Goal: Transaction & Acquisition: Purchase product/service

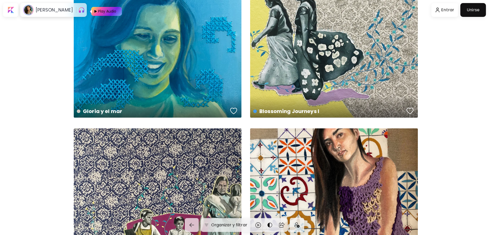
scroll to position [691, 0]
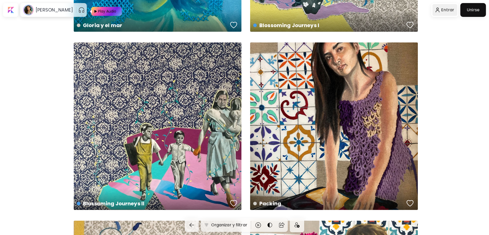
click at [451, 10] on div at bounding box center [444, 10] width 25 height 12
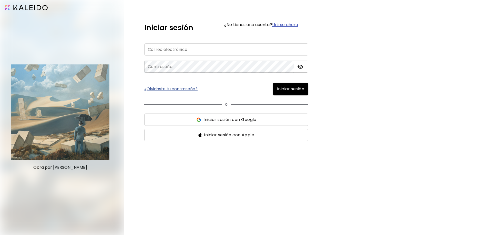
type input "**********"
click at [291, 90] on span "Iniciar sesión" at bounding box center [290, 89] width 27 height 6
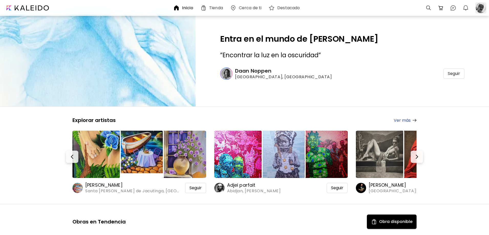
click at [479, 8] on div at bounding box center [480, 7] width 11 height 11
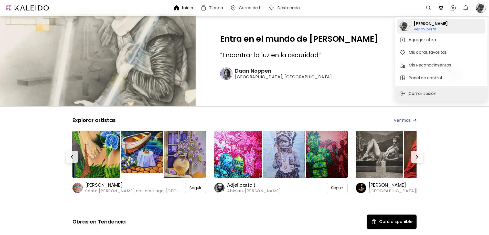
click at [426, 25] on h2 "Pablo Estévez" at bounding box center [431, 24] width 34 height 6
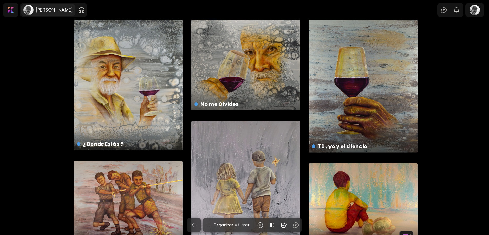
click at [42, 13] on h6 "Pablo Estévez" at bounding box center [54, 10] width 37 height 6
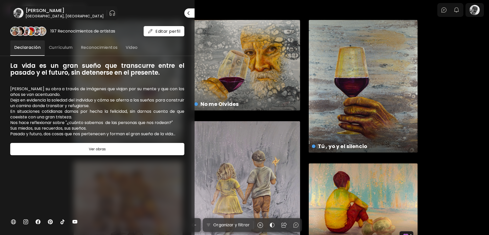
click at [472, 110] on div at bounding box center [244, 117] width 489 height 235
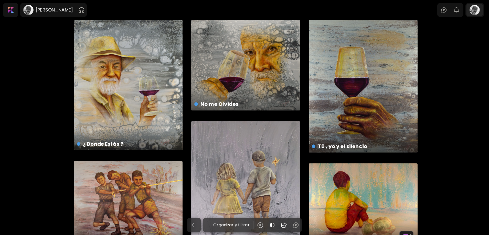
click at [479, 9] on div at bounding box center [474, 10] width 16 height 12
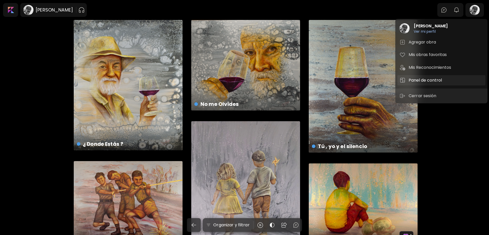
click at [426, 81] on h5 "Panel de control" at bounding box center [426, 80] width 35 height 6
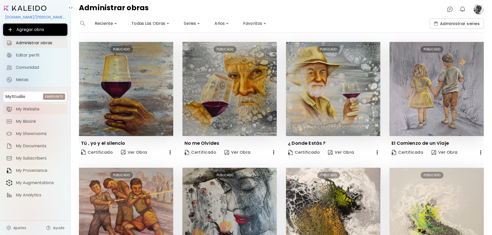
click at [30, 107] on span "My Website" at bounding box center [40, 109] width 48 height 5
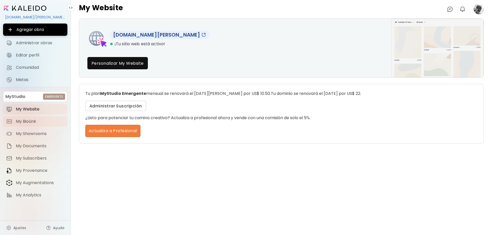
click at [37, 122] on span "My BioLink" at bounding box center [40, 121] width 48 height 5
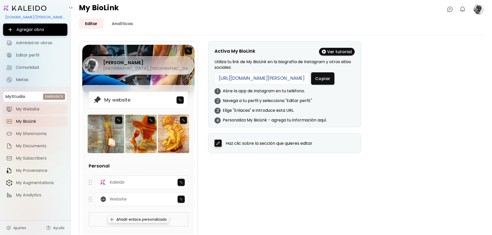
click at [37, 109] on span "My Website" at bounding box center [40, 109] width 48 height 5
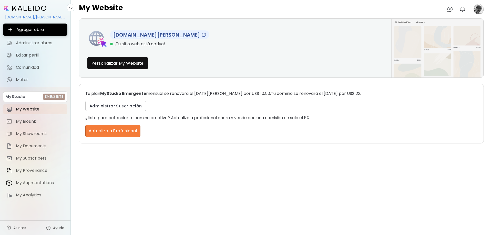
click at [164, 36] on link "www.pabloestevez.com" at bounding box center [159, 34] width 99 height 9
click at [39, 44] on span "Administrar obras" at bounding box center [40, 42] width 48 height 5
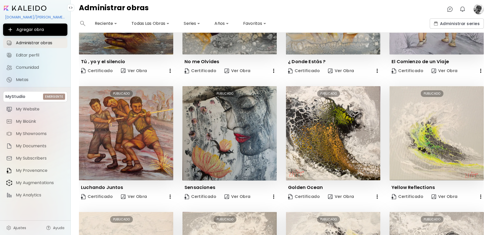
scroll to position [70, 0]
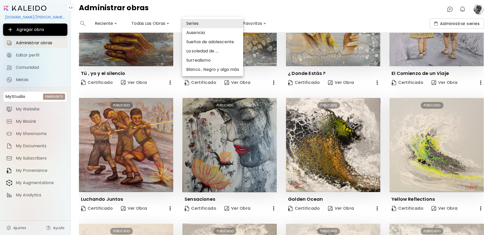
click at [197, 24] on body "**********" at bounding box center [246, 117] width 492 height 235
click at [196, 62] on li "Surrealismo" at bounding box center [212, 60] width 61 height 9
type input "***"
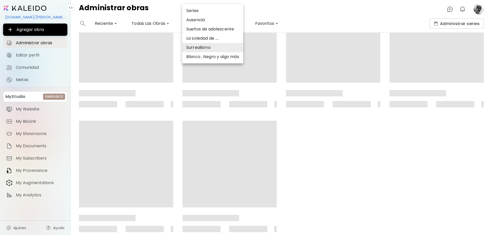
scroll to position [0, 0]
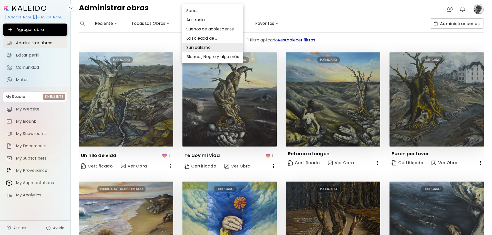
click at [114, 209] on div at bounding box center [246, 117] width 492 height 235
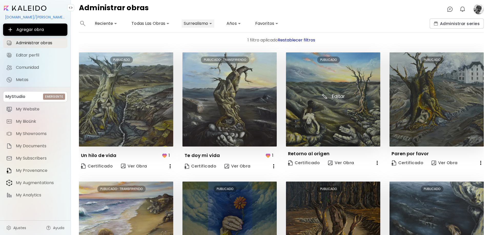
scroll to position [57, 0]
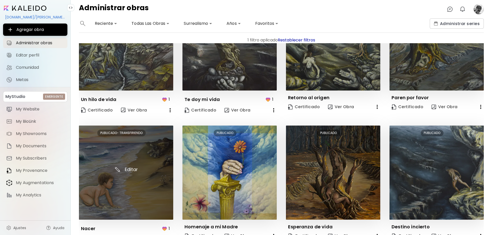
click at [129, 193] on img at bounding box center [126, 173] width 94 height 94
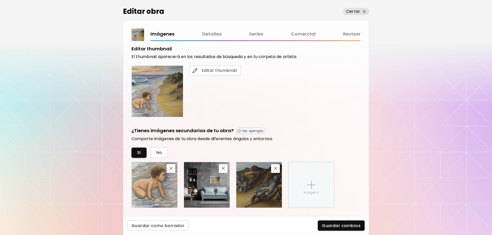
scroll to position [44, 0]
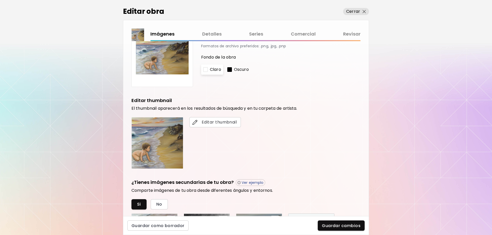
click at [208, 33] on link "Detalles" at bounding box center [211, 33] width 19 height 7
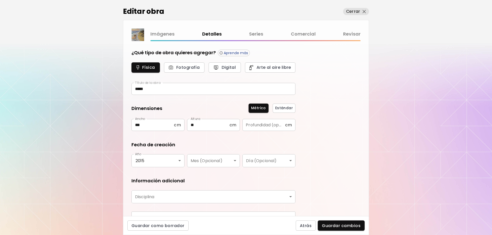
type input "********"
click at [258, 34] on link "Series" at bounding box center [256, 33] width 14 height 7
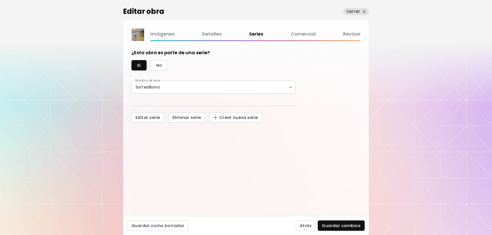
click at [301, 33] on link "Comercial" at bounding box center [303, 33] width 25 height 7
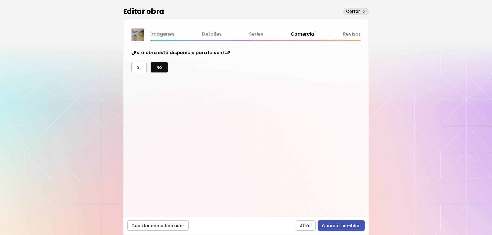
click at [350, 226] on span "Guardar cambios" at bounding box center [341, 225] width 39 height 5
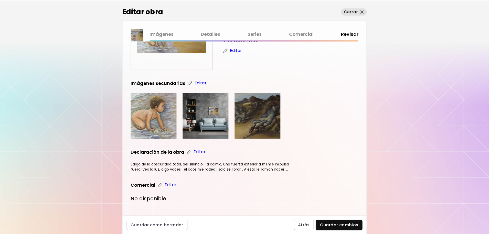
scroll to position [67, 0]
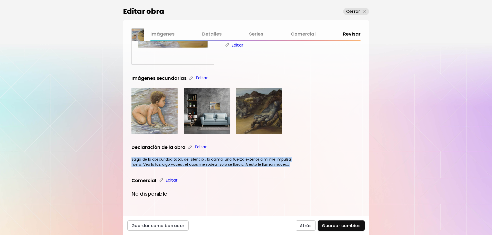
drag, startPoint x: 133, startPoint y: 158, endPoint x: 290, endPoint y: 165, distance: 157.6
click at [290, 165] on h4 "Salgo de la obscuridad total, del silencio , la calma, una fuerza exterior a mi…" at bounding box center [213, 162] width 164 height 10
copy h4 "Salgo de la obscuridad total, del silencio , la calma, una fuerza exterior a mi…"
click at [355, 9] on p "Cerrar" at bounding box center [353, 11] width 14 height 6
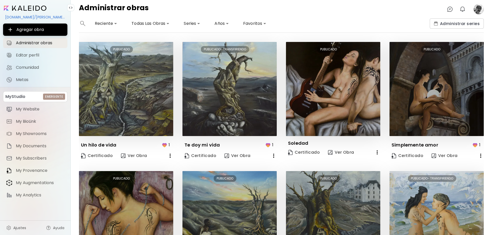
click at [27, 9] on input "image" at bounding box center [25, 8] width 42 height 5
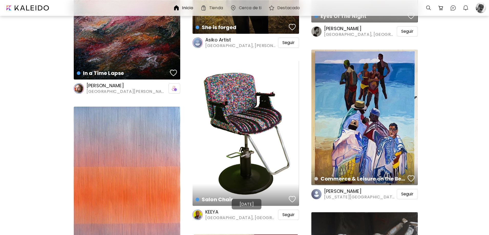
scroll to position [3815, 0]
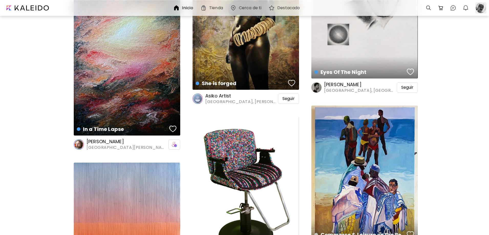
click at [480, 9] on div at bounding box center [480, 7] width 11 height 11
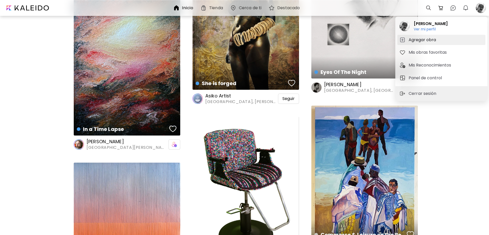
click at [428, 39] on h5 "Agregar obra" at bounding box center [423, 40] width 29 height 6
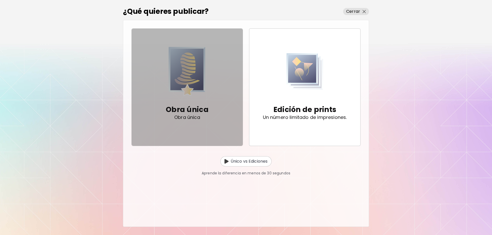
click at [184, 91] on img "button" at bounding box center [186, 71] width 37 height 50
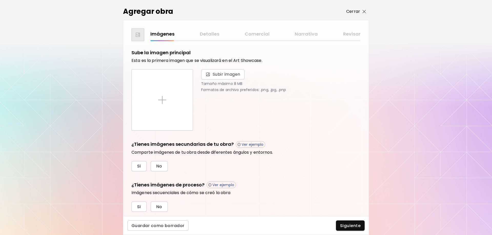
click at [360, 11] on span "Cerrar" at bounding box center [356, 11] width 20 height 6
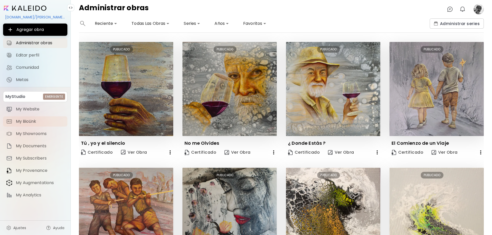
click at [29, 121] on span "My BioLink" at bounding box center [40, 121] width 48 height 5
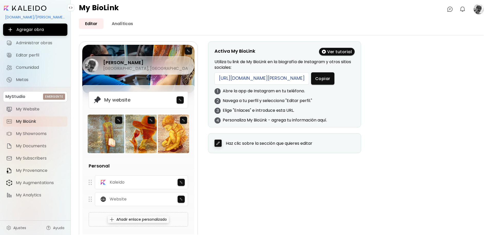
click at [278, 80] on div "https://www.pabloestevez.com/links" at bounding box center [261, 78] width 94 height 12
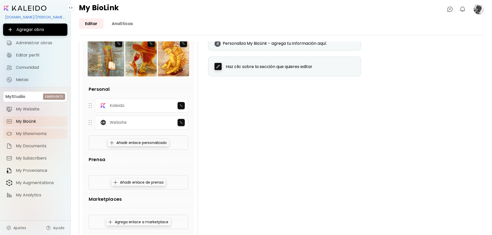
click at [45, 133] on span "My Showrooms" at bounding box center [40, 133] width 48 height 5
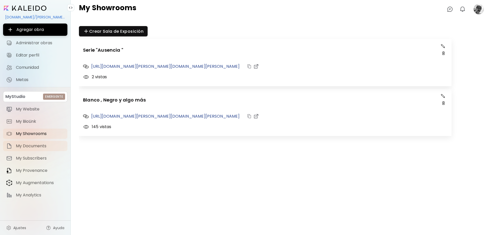
click at [38, 145] on span "My Documents" at bounding box center [40, 146] width 48 height 5
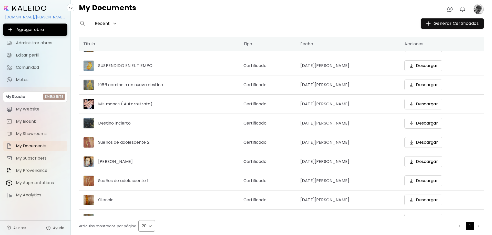
scroll to position [181, 0]
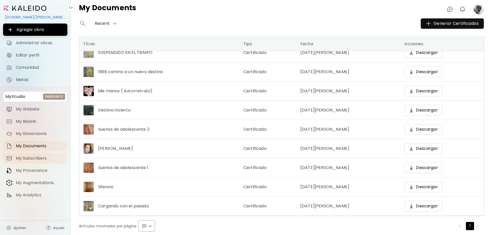
click at [42, 157] on span "My Subscribers" at bounding box center [40, 158] width 48 height 5
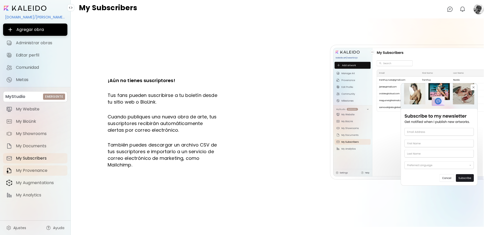
click at [46, 170] on span "My Provenance" at bounding box center [40, 170] width 48 height 5
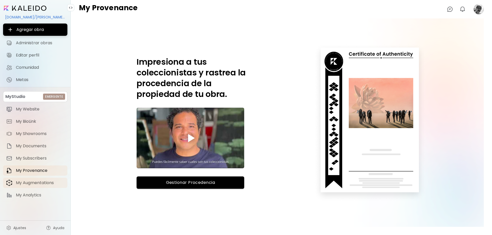
click at [45, 184] on span "My Augmentations" at bounding box center [40, 182] width 48 height 5
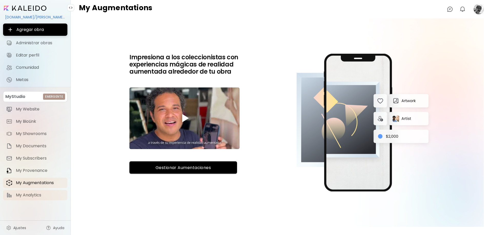
click at [33, 198] on link "My Analytics" at bounding box center [35, 195] width 64 height 10
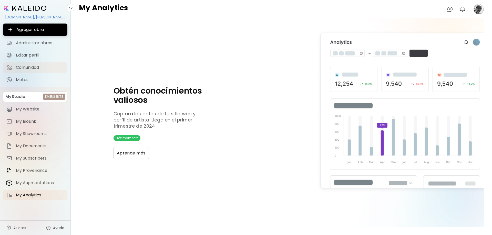
click at [36, 68] on span "Comunidad" at bounding box center [40, 67] width 48 height 5
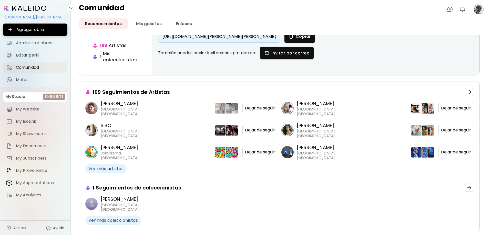
scroll to position [35, 0]
click at [20, 80] on span "Metas" at bounding box center [40, 79] width 48 height 5
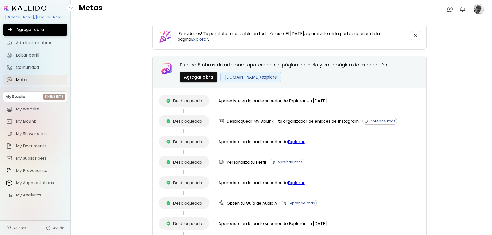
click at [477, 9] on image at bounding box center [478, 9] width 10 height 10
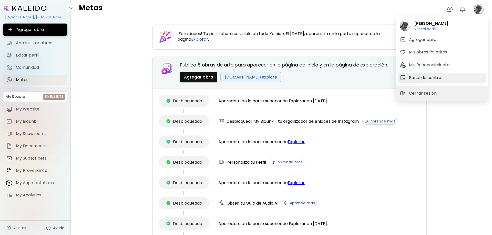
click at [429, 77] on h5 "Panel de control" at bounding box center [426, 78] width 35 height 6
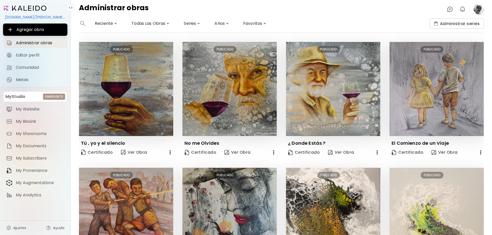
click at [35, 17] on div "kaleido.art/pablo.estevez.artist" at bounding box center [35, 17] width 64 height 9
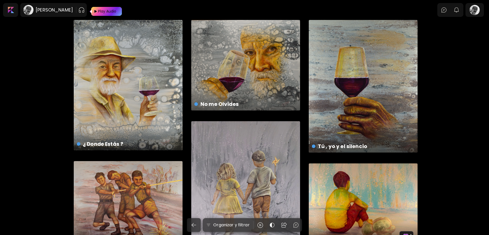
click at [105, 13] on div "Play Audio" at bounding box center [107, 11] width 19 height 9
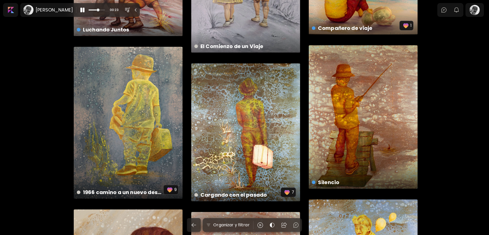
scroll to position [154, 0]
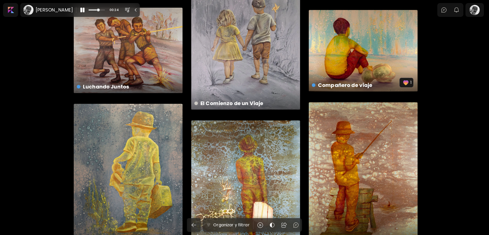
click at [141, 164] on div "1966 camino a un nuevo destino disponible | 90 x 120 cm 9" at bounding box center [128, 180] width 109 height 152
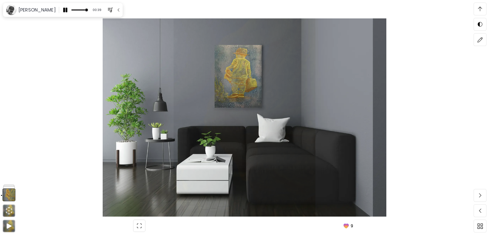
scroll to position [845, 0]
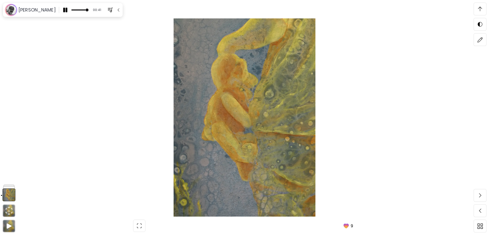
click at [479, 7] on img at bounding box center [480, 9] width 4 height 5
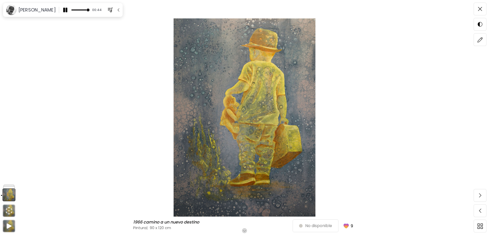
click at [284, 80] on img at bounding box center [245, 117] width 446 height 198
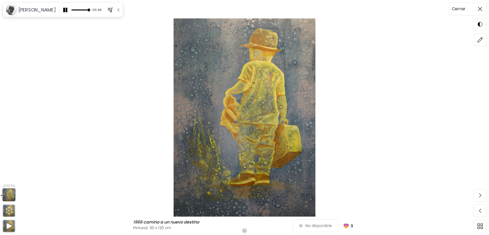
click at [480, 8] on img at bounding box center [480, 9] width 4 height 4
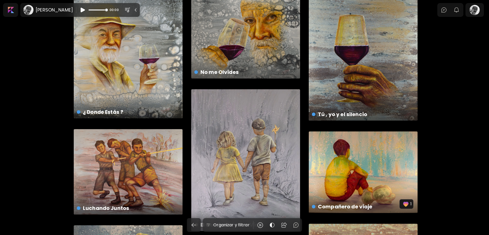
scroll to position [26, 0]
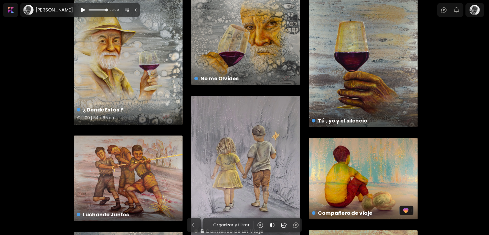
click at [139, 56] on div "¿ Donde Estás ? € 1,100 | 54 x 65 cm" at bounding box center [128, 59] width 109 height 131
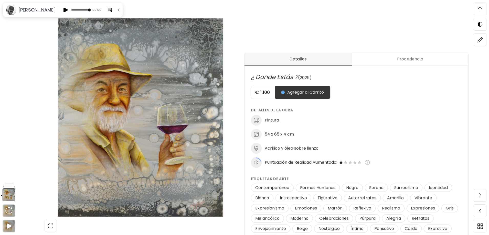
drag, startPoint x: 19, startPoint y: 4, endPoint x: 468, endPoint y: 35, distance: 449.6
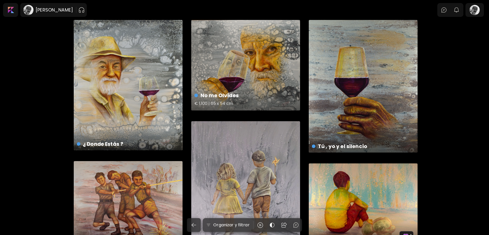
click at [250, 84] on div "No me Olvides € 1,100 | 65 x 54 cm" at bounding box center [245, 65] width 109 height 91
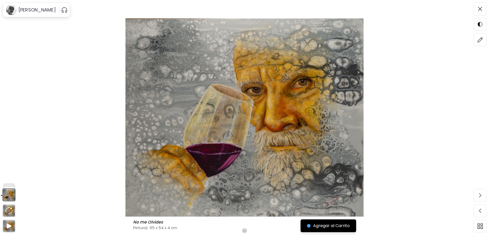
click at [334, 226] on span "Agregar al Carrito" at bounding box center [328, 226] width 43 height 6
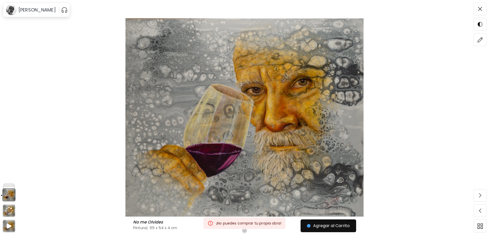
click at [424, 126] on img at bounding box center [245, 117] width 446 height 198
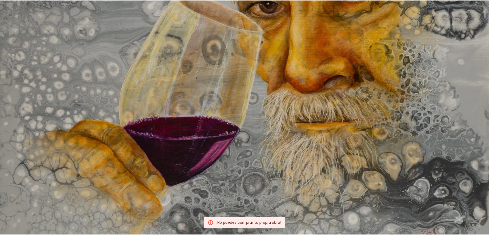
scroll to position [173, 0]
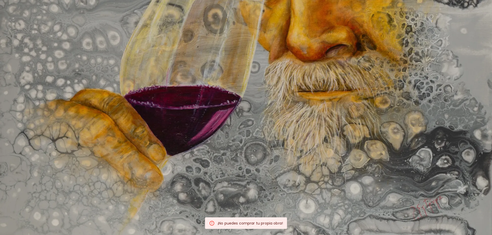
click at [251, 148] on img at bounding box center [246, 32] width 492 height 410
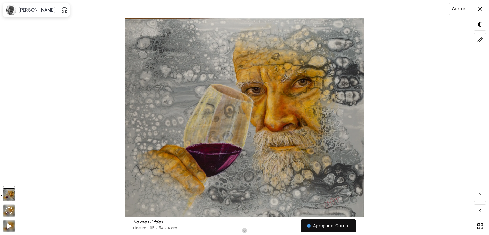
click at [480, 7] on img at bounding box center [480, 9] width 4 height 4
